Goal: Task Accomplishment & Management: Manage account settings

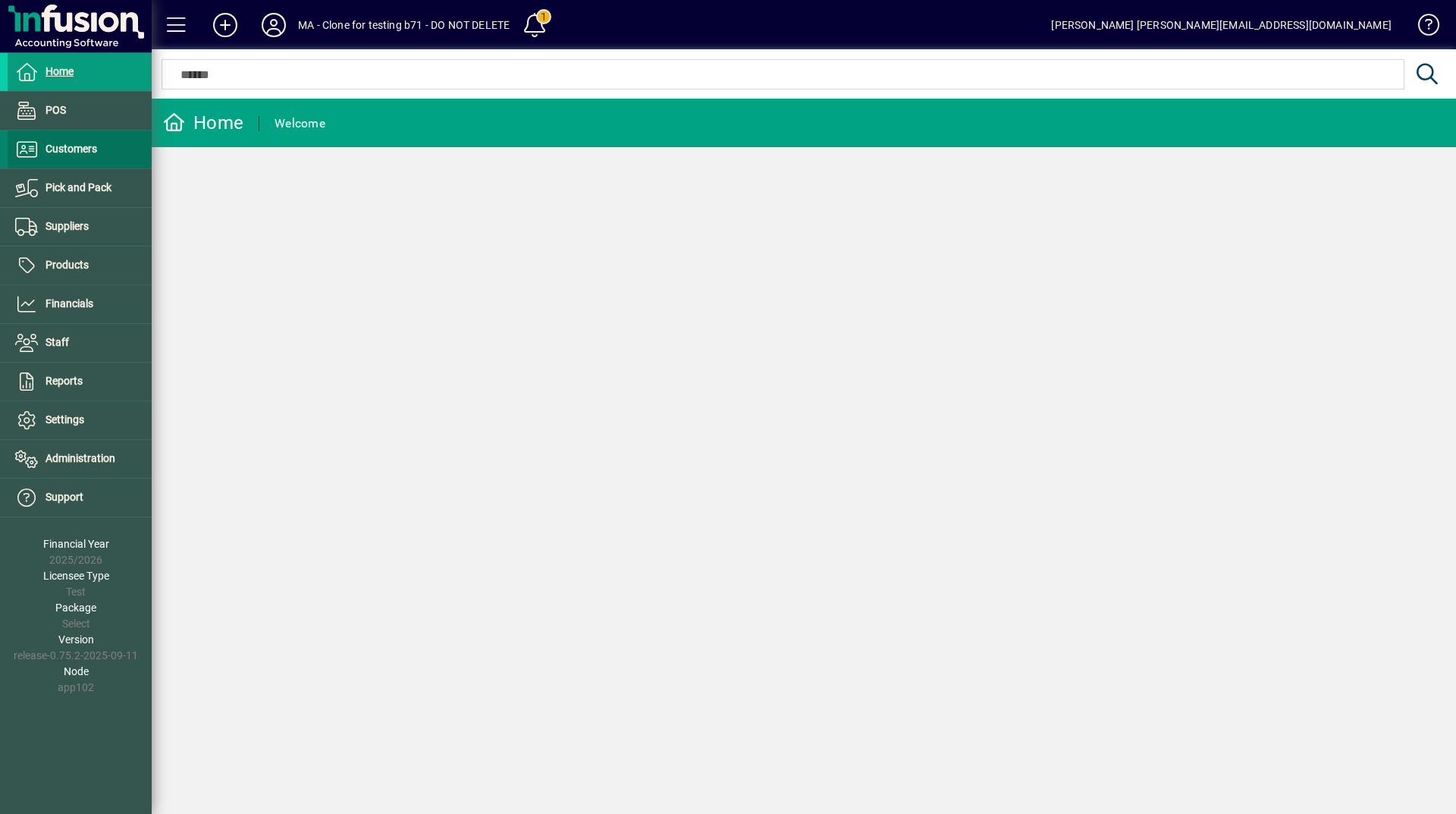
click at [70, 148] on span "Customers" at bounding box center [71, 148] width 51 height 12
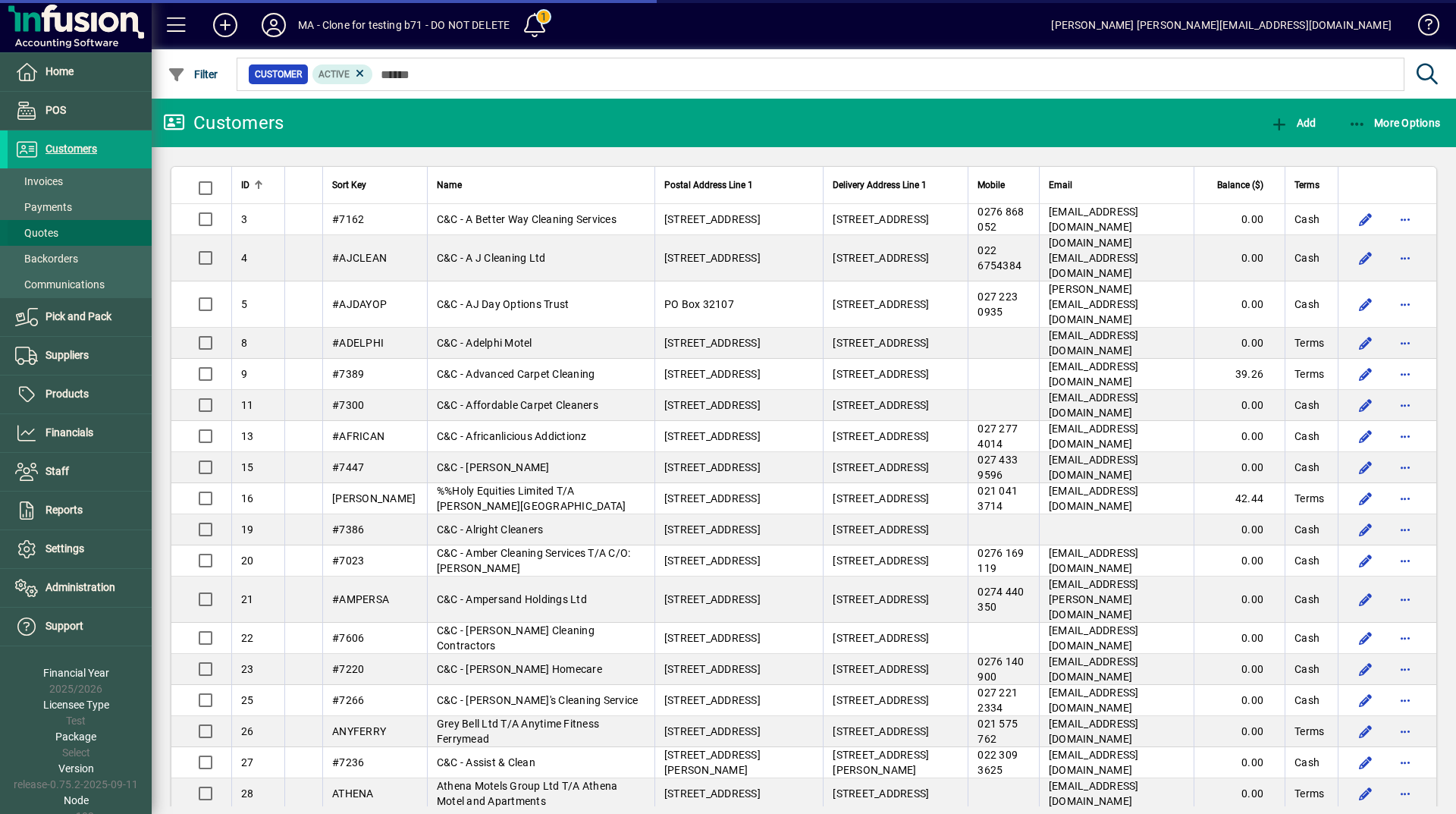
click at [81, 229] on span at bounding box center [79, 233] width 144 height 37
